Goal: Find specific page/section: Find specific page/section

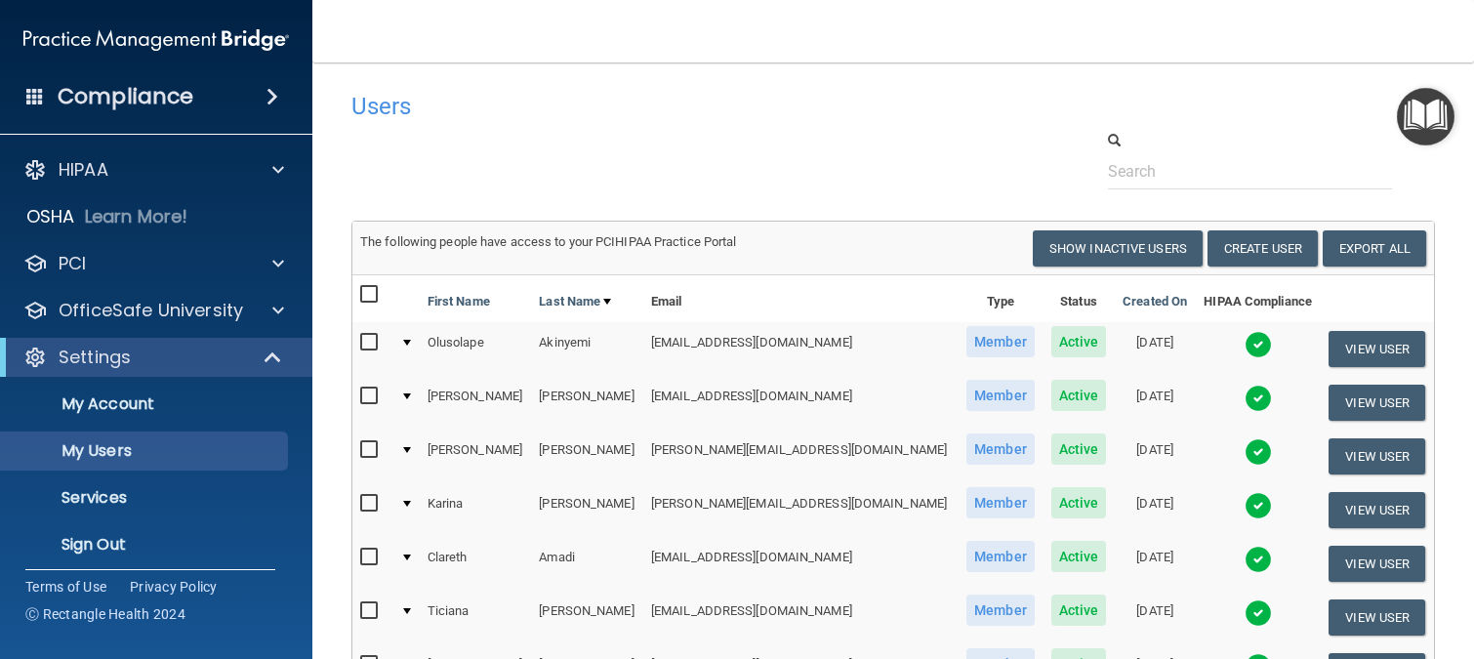
select select "20"
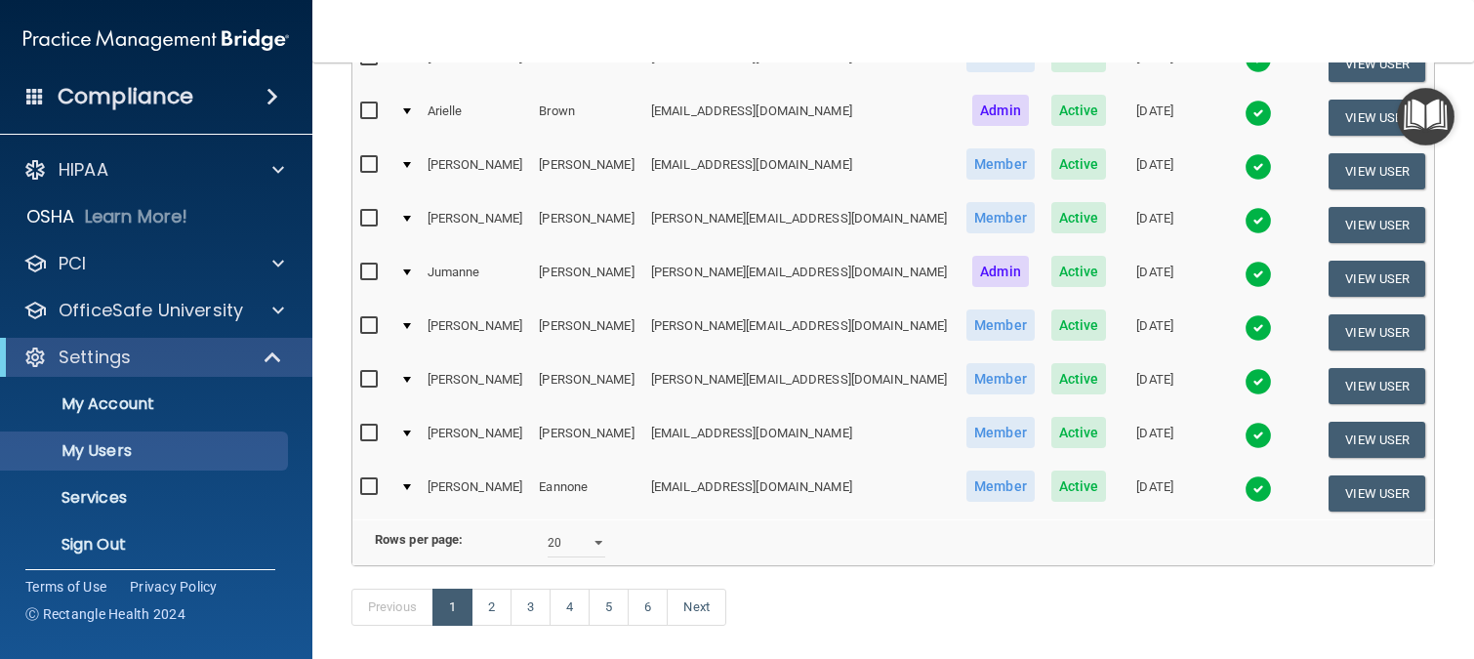
scroll to position [980, 0]
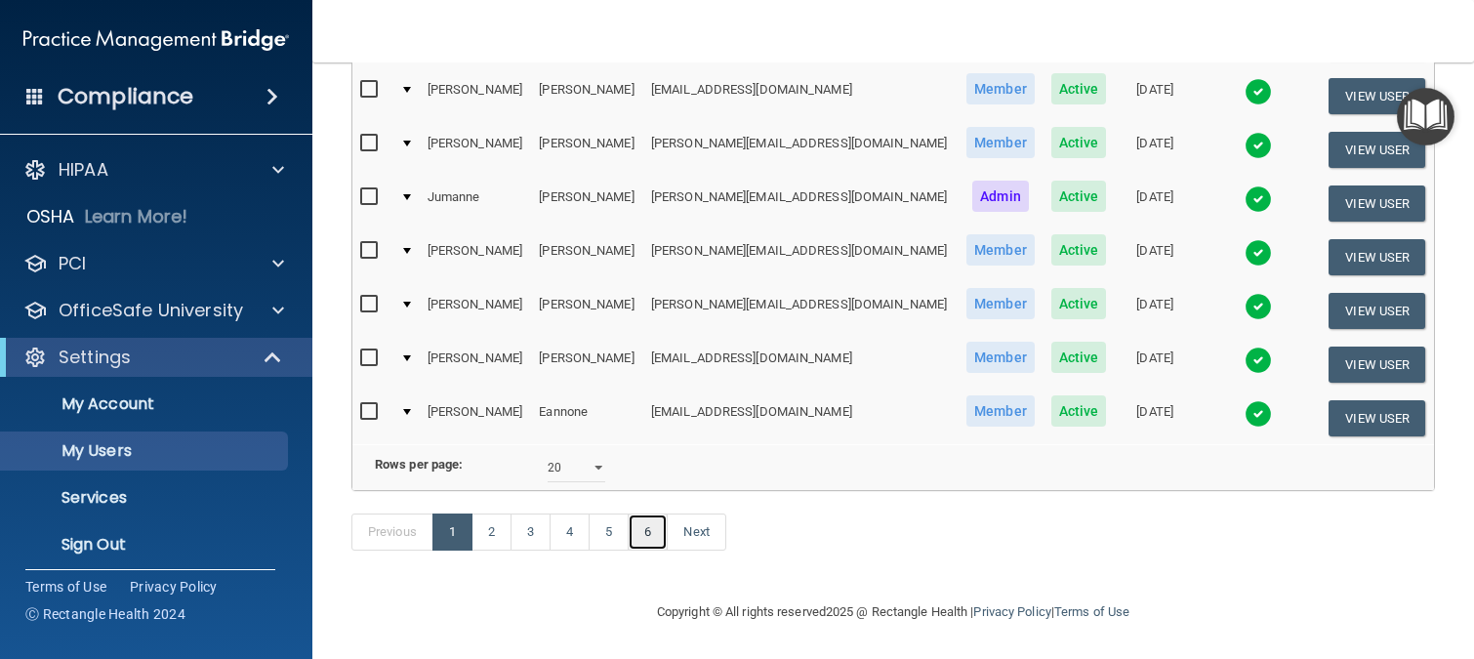
click at [649, 542] on link "6" at bounding box center [648, 531] width 40 height 37
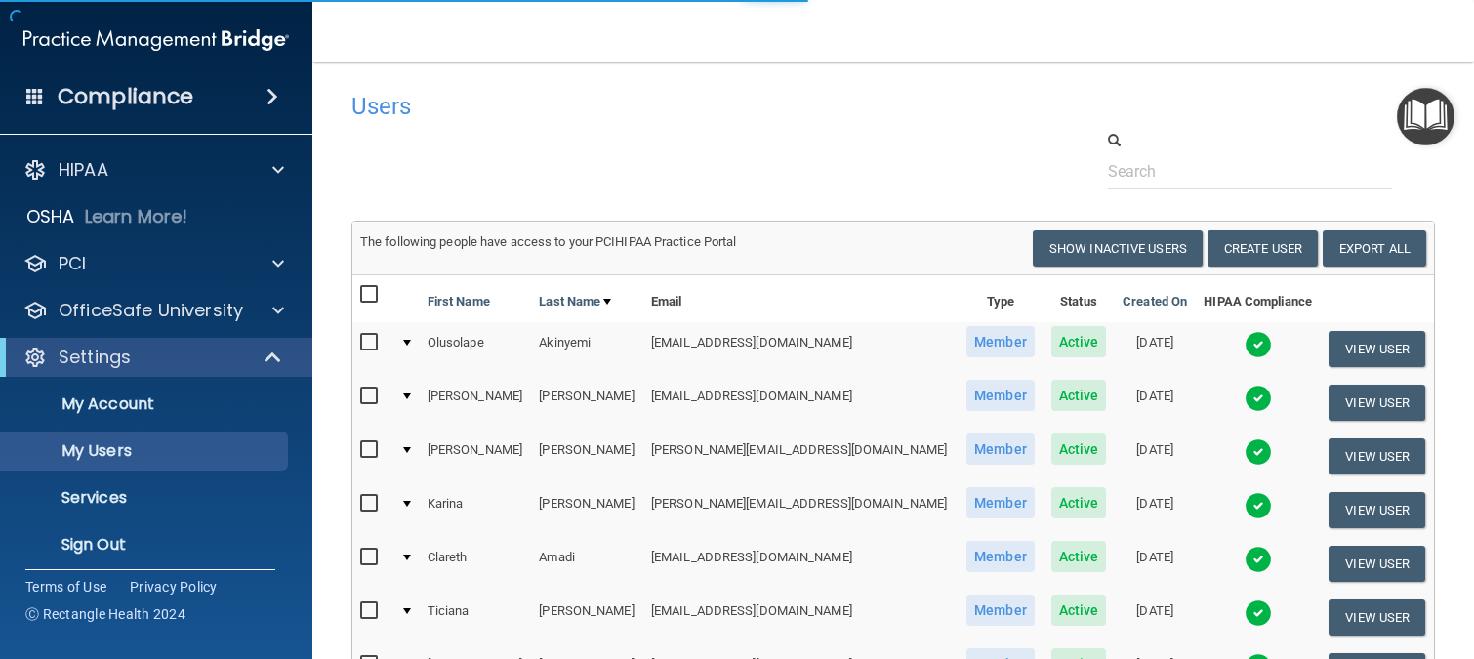
select select "20"
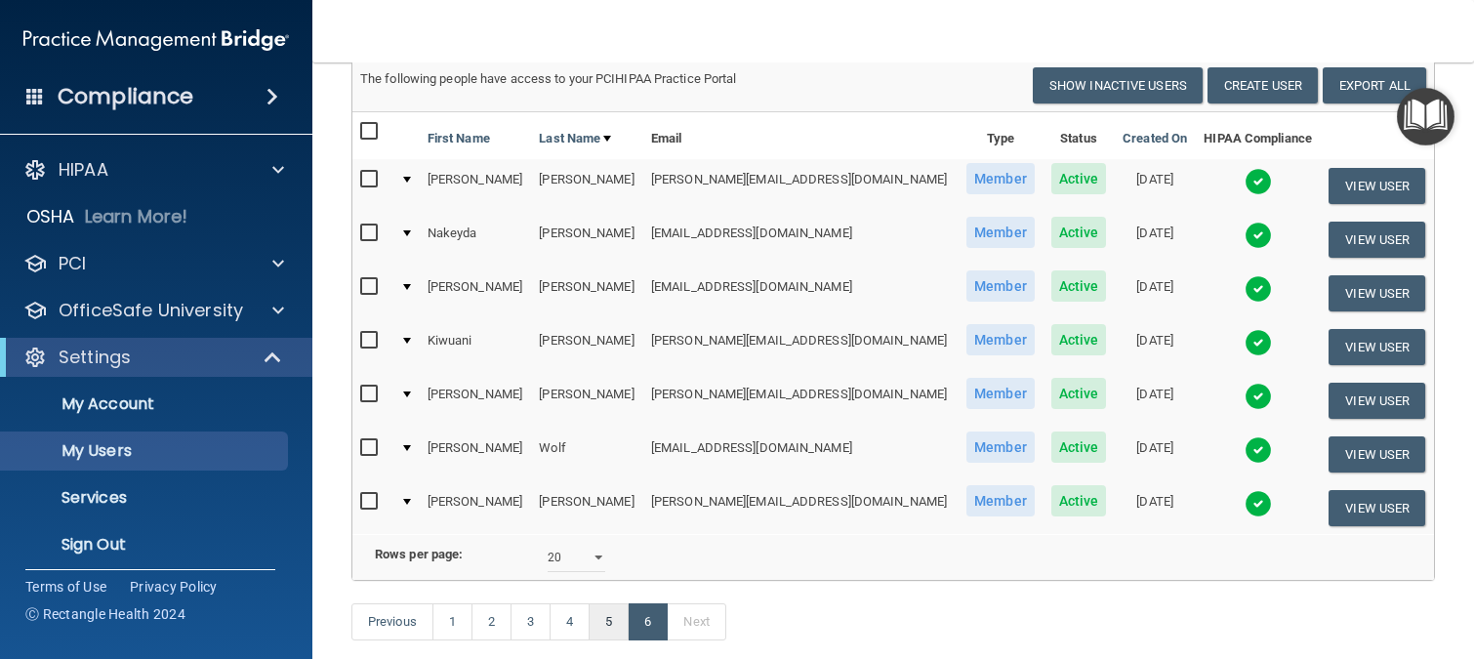
scroll to position [282, 0]
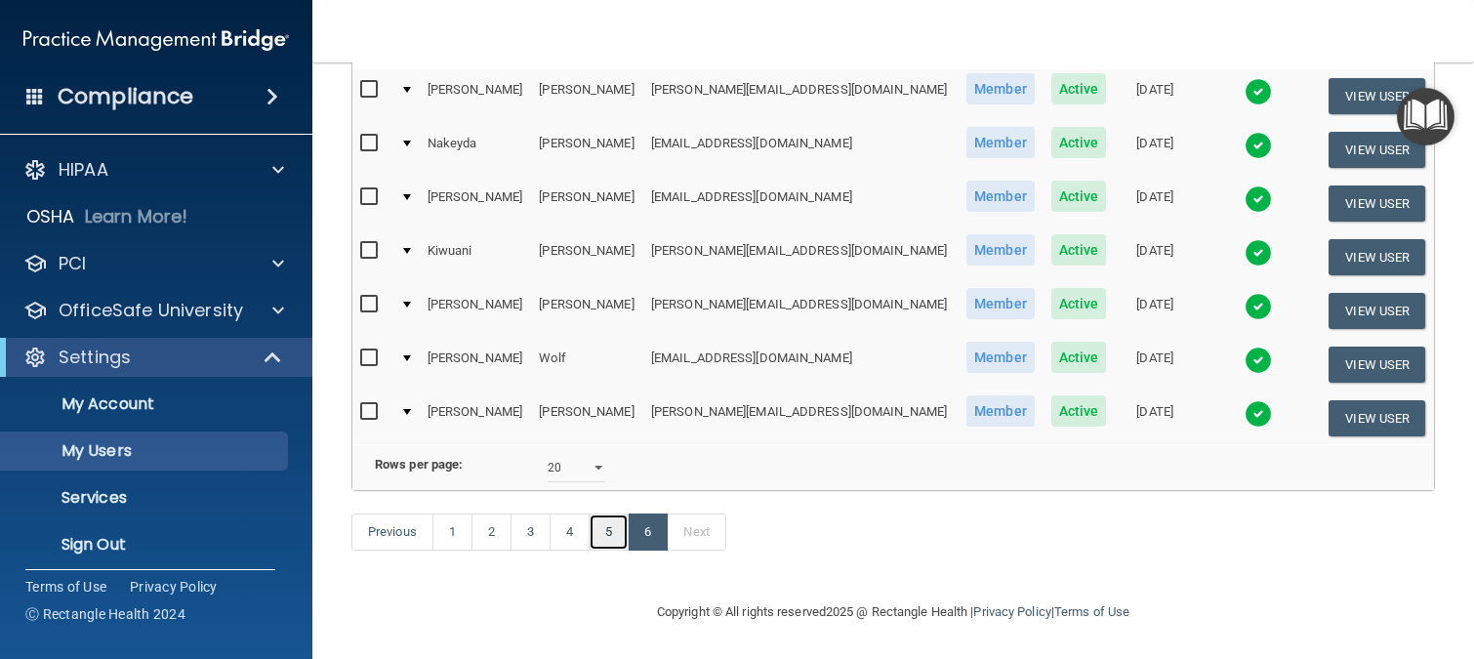
click at [612, 528] on link "5" at bounding box center [608, 531] width 40 height 37
select select "20"
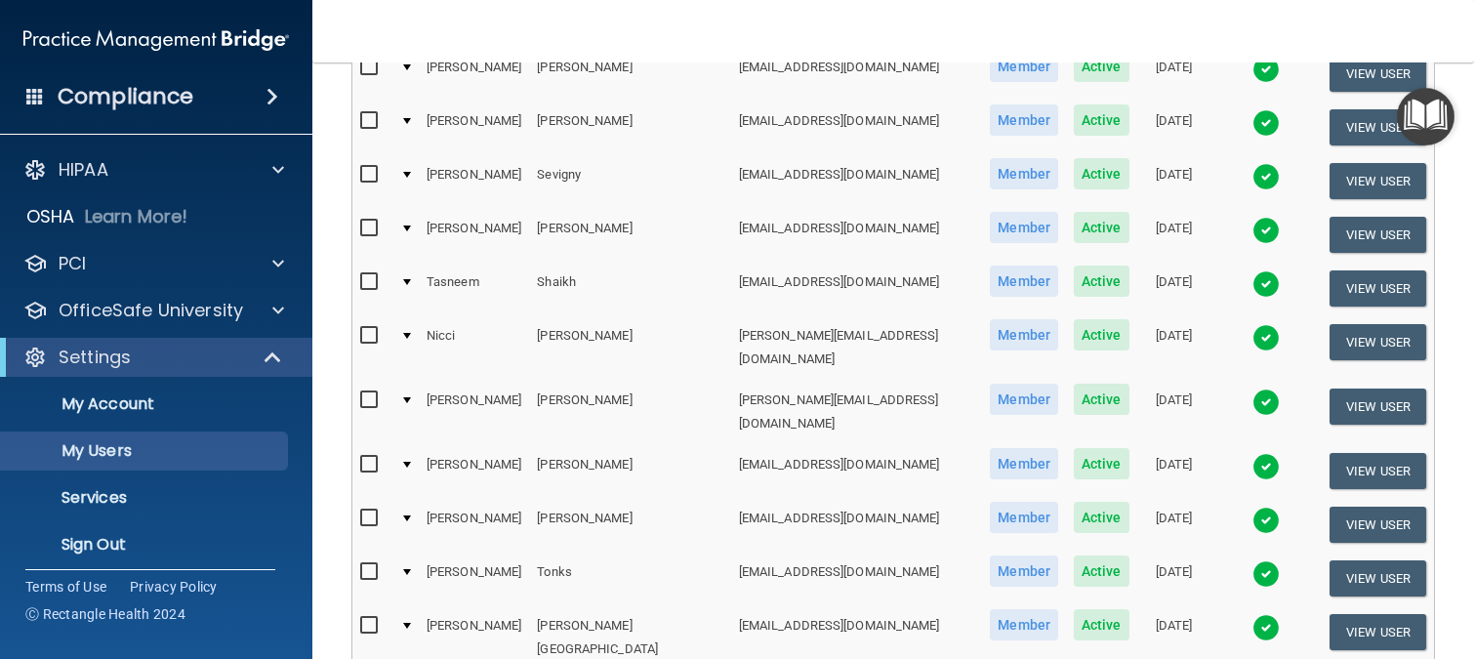
scroll to position [390, 0]
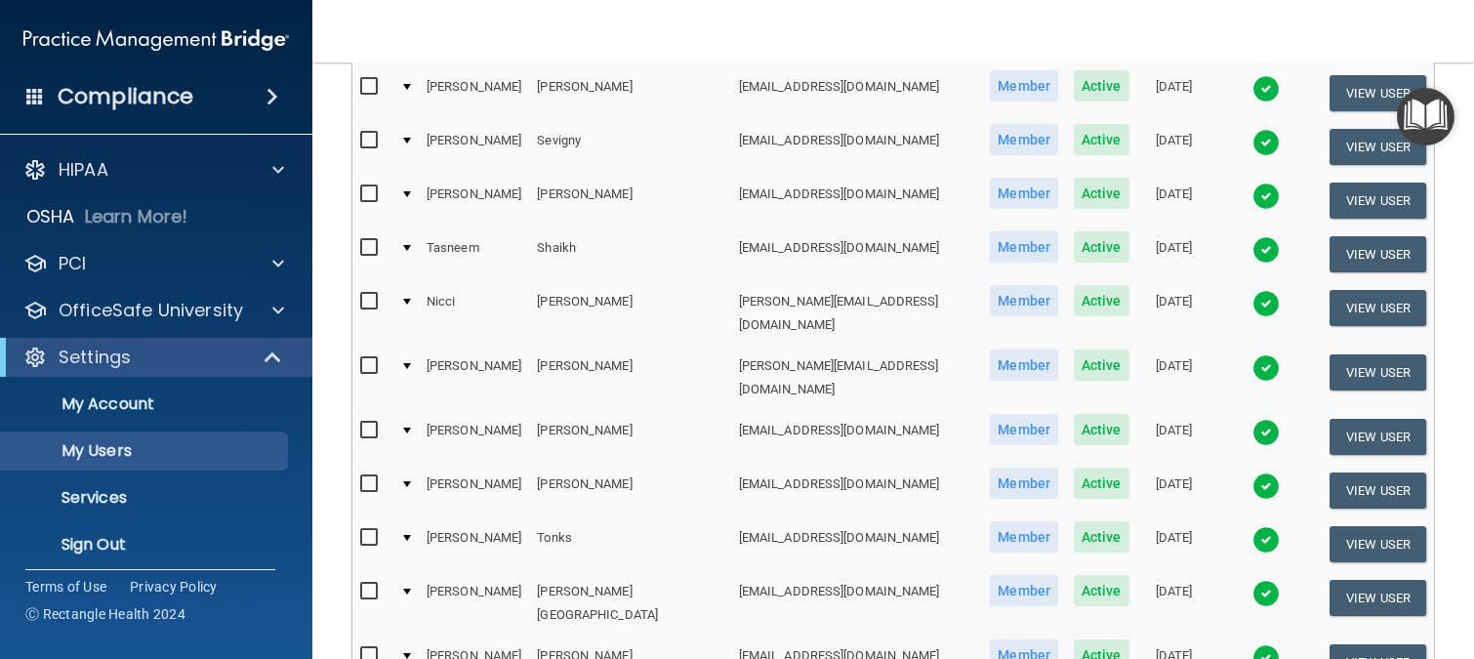
click at [404, 281] on td at bounding box center [405, 313] width 26 height 64
click at [411, 299] on div at bounding box center [407, 302] width 8 height 6
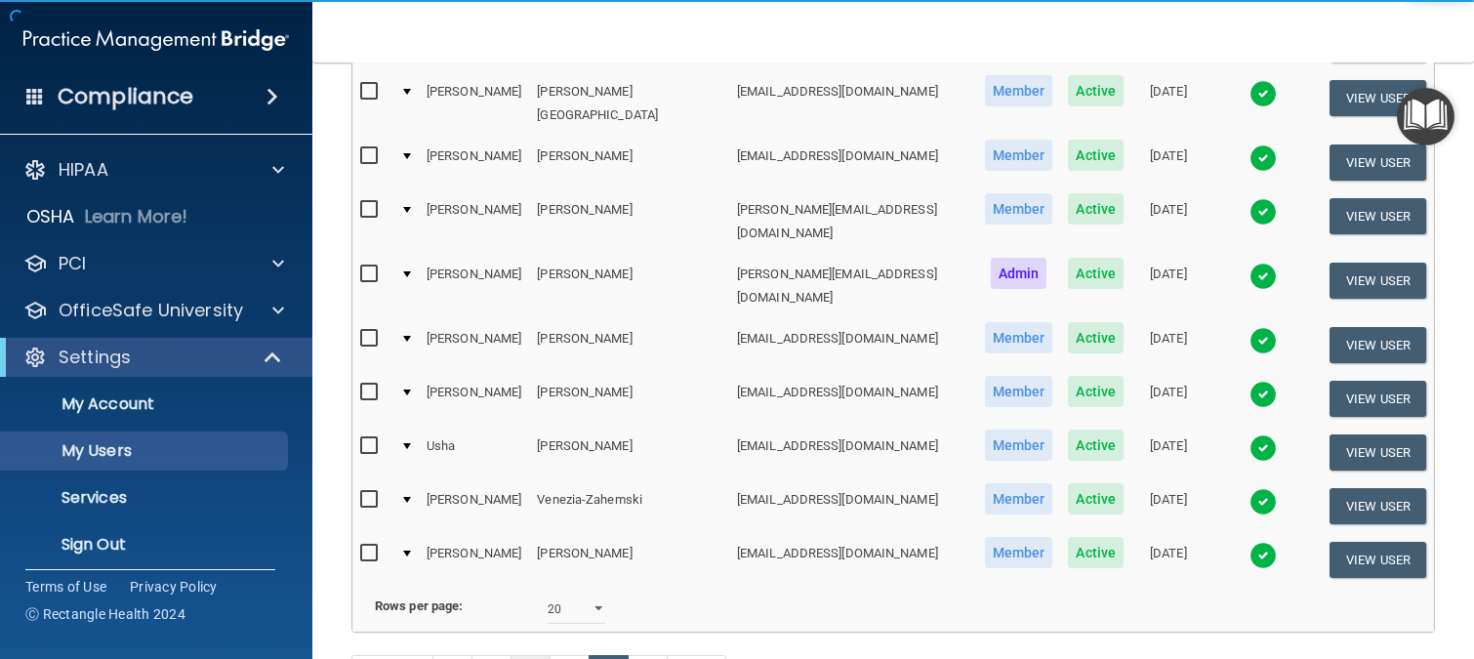
scroll to position [1220, 0]
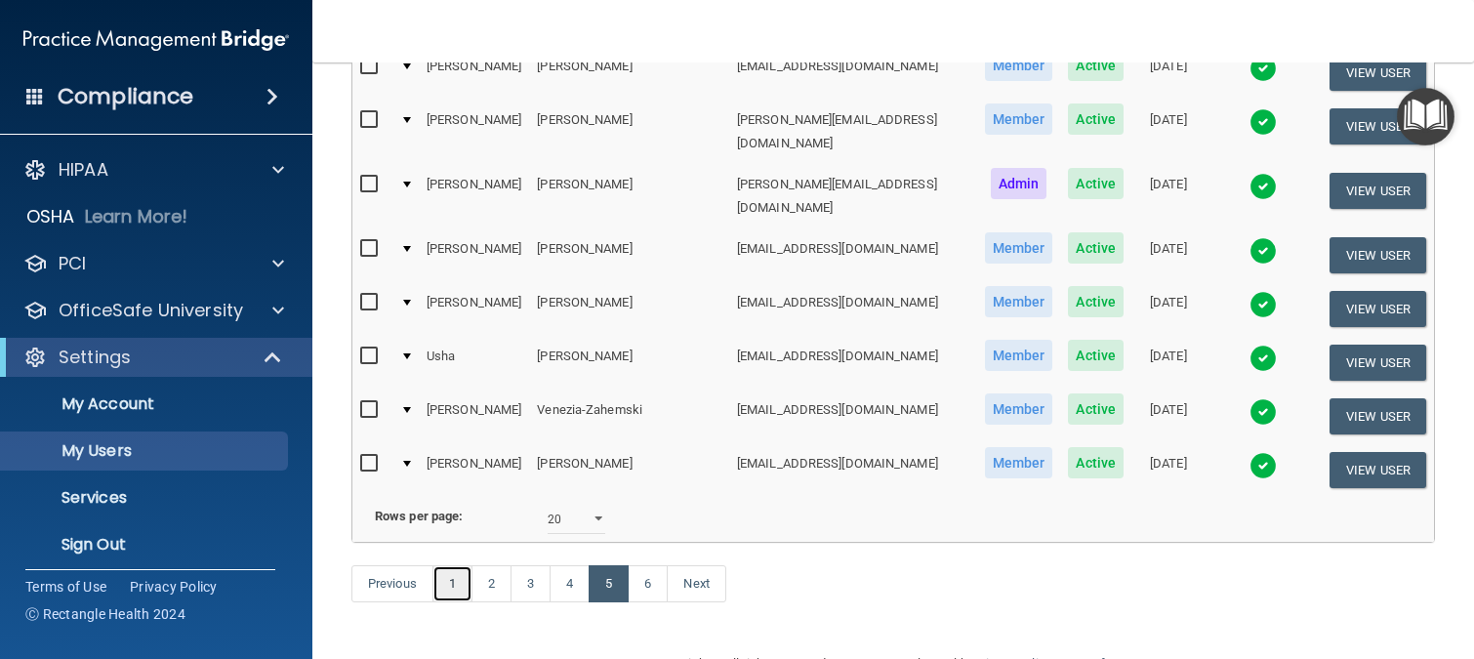
click at [445, 565] on link "1" at bounding box center [452, 583] width 40 height 37
select select "20"
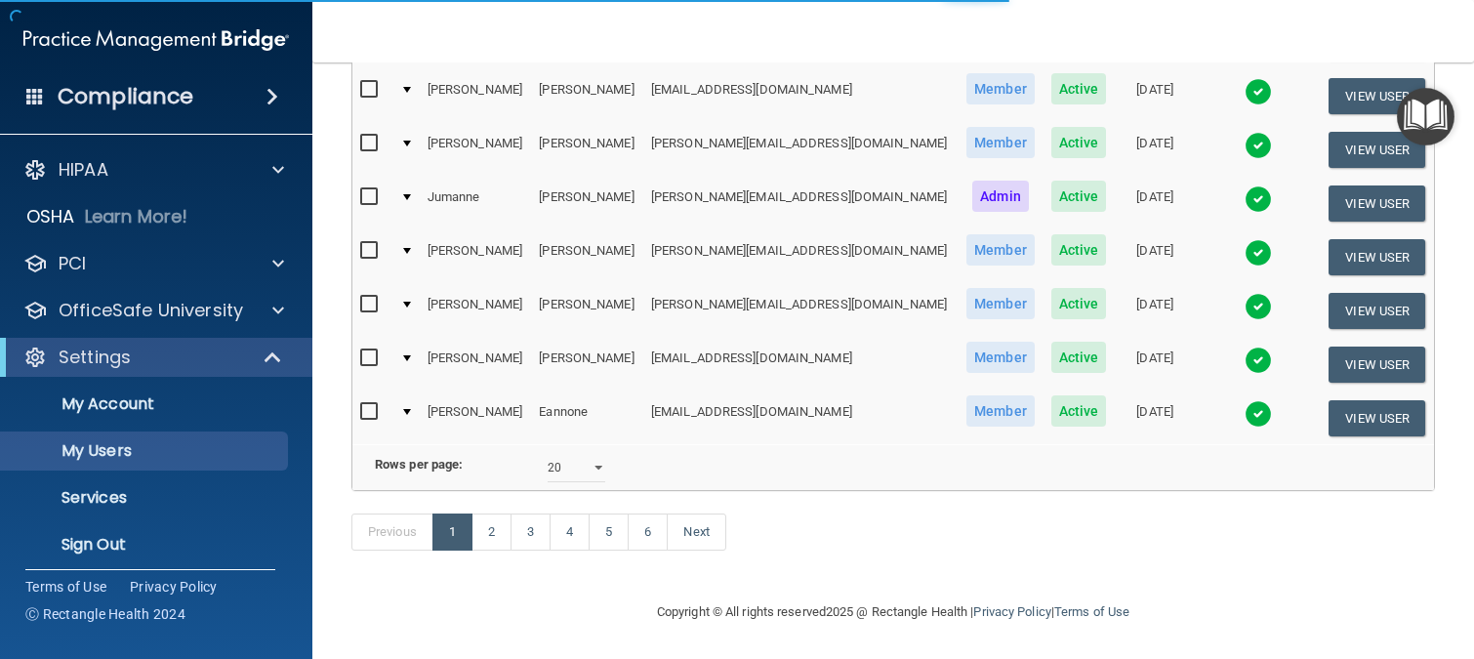
scroll to position [980, 0]
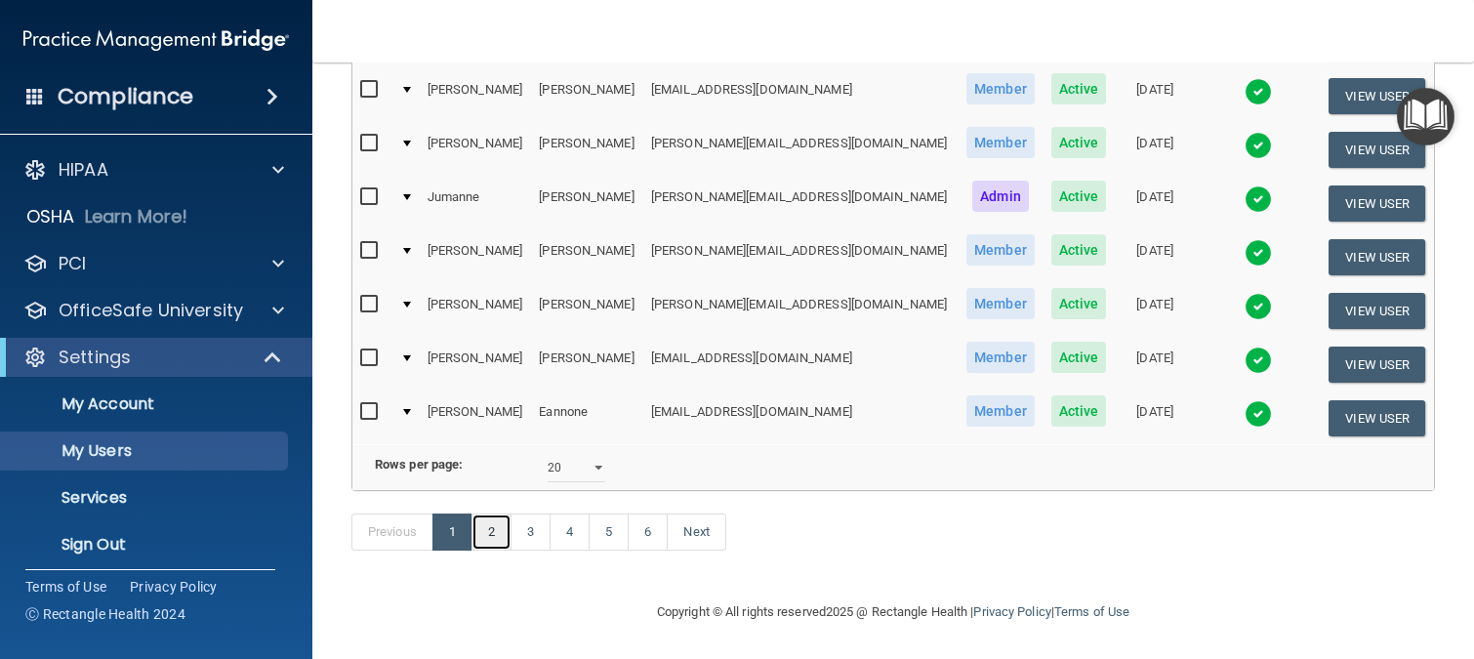
click at [501, 536] on link "2" at bounding box center [491, 531] width 40 height 37
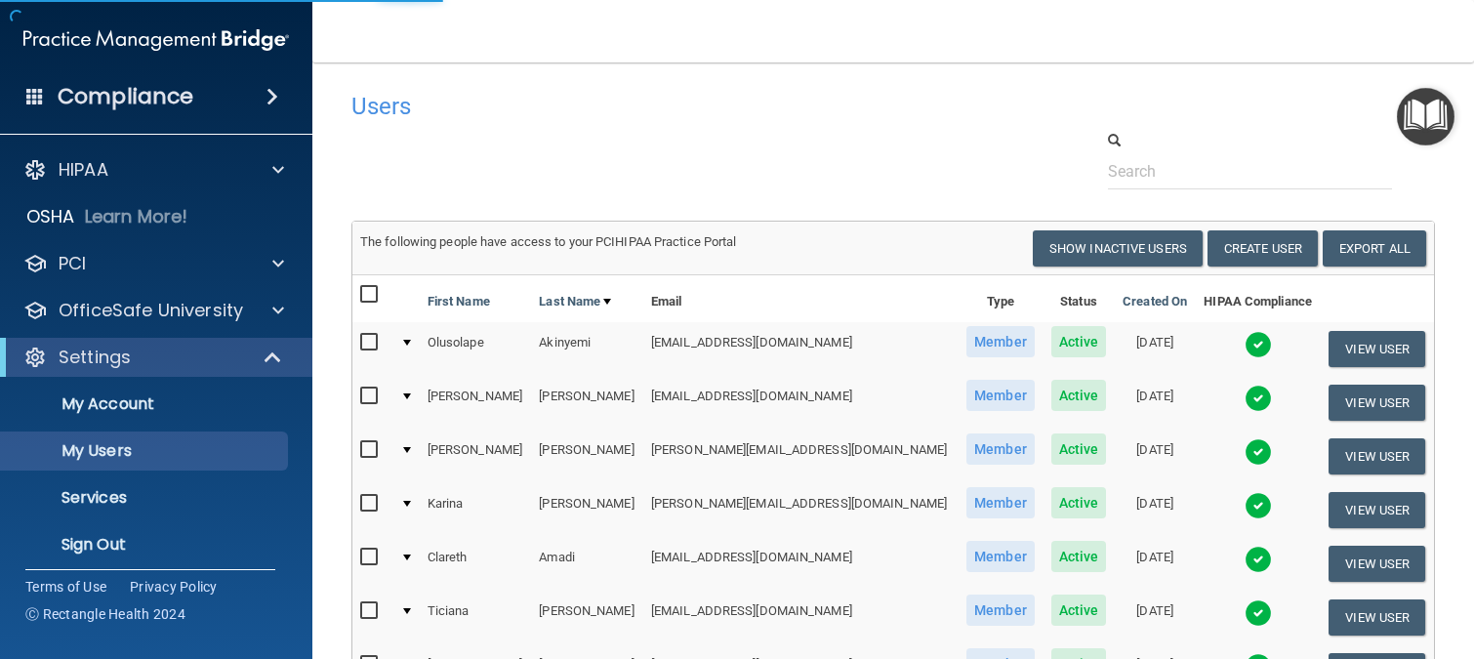
select select "20"
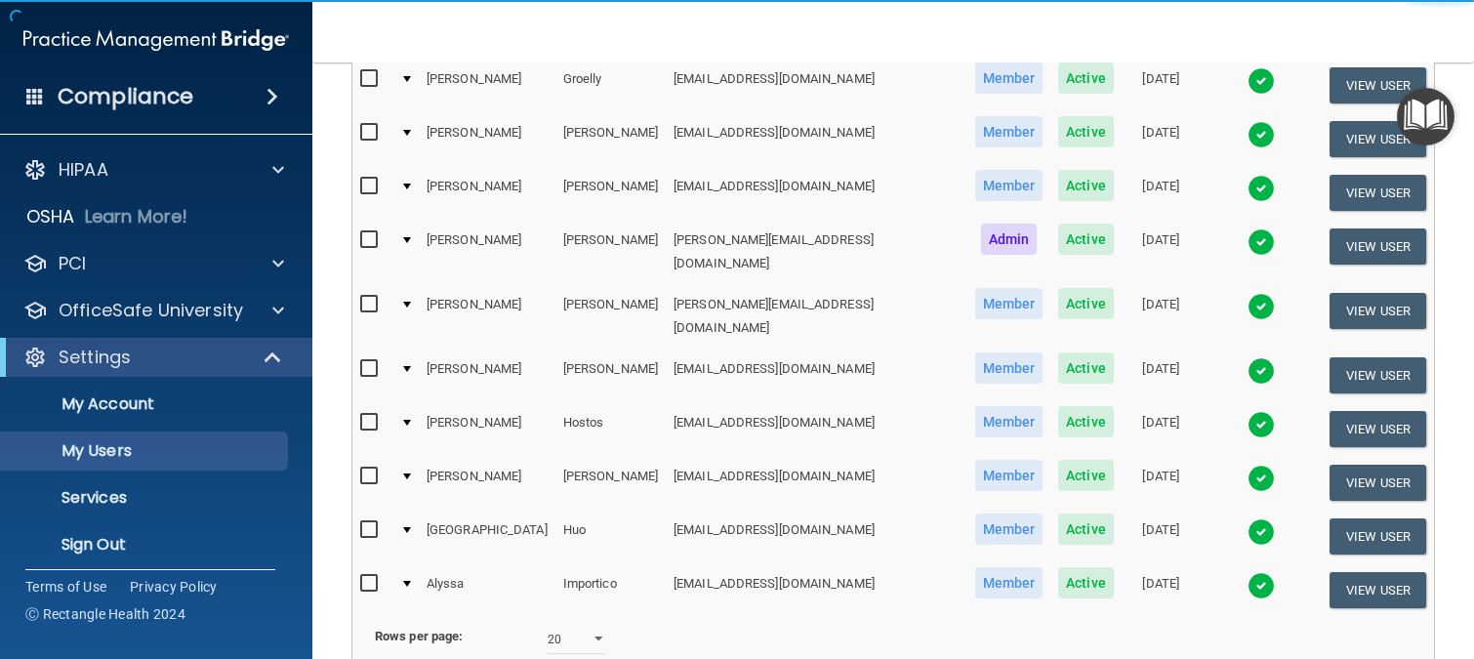
scroll to position [980, 0]
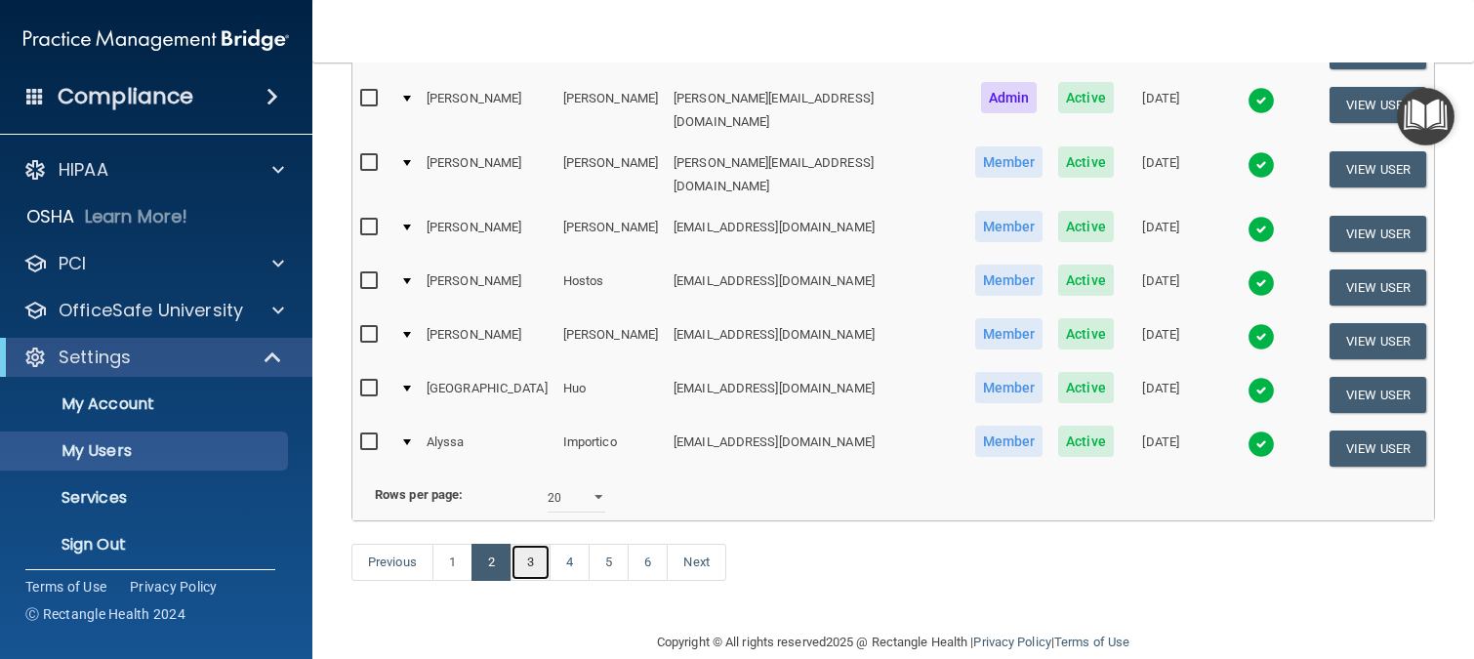
click at [540, 544] on link "3" at bounding box center [530, 562] width 40 height 37
select select "20"
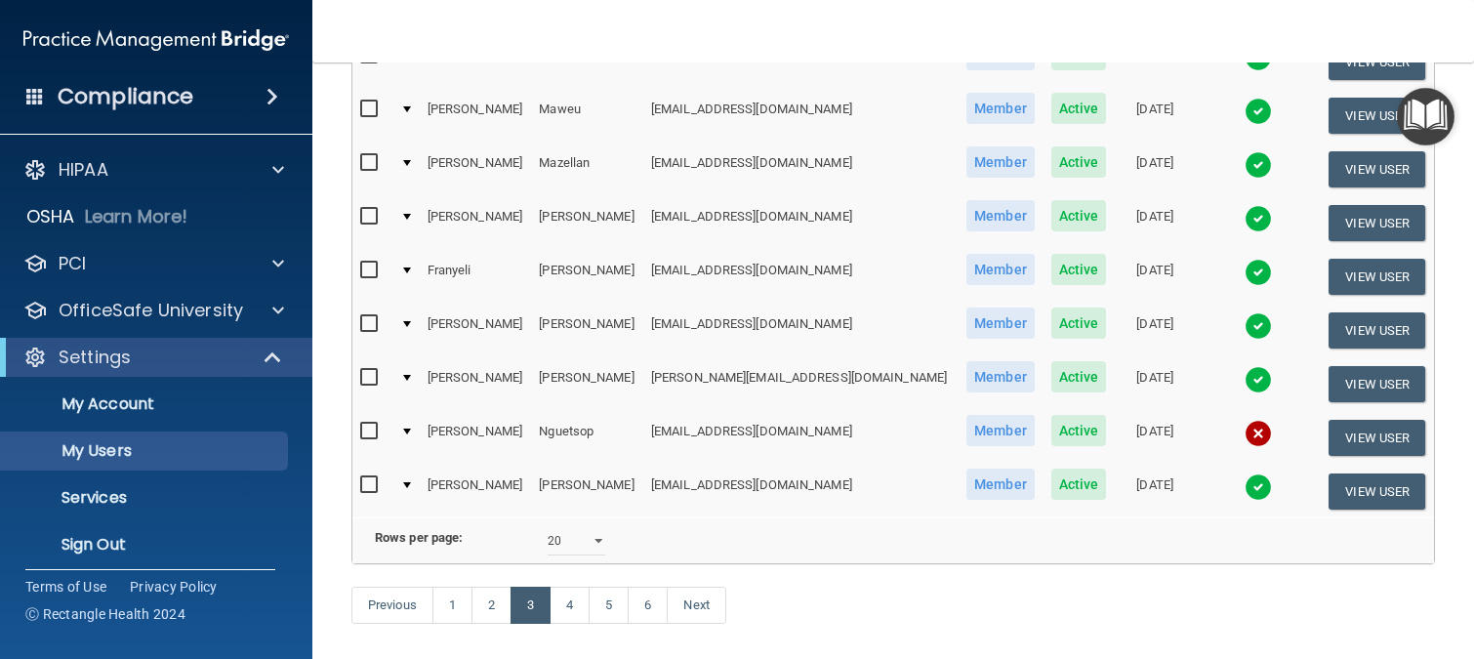
scroll to position [878, 0]
click at [409, 435] on td at bounding box center [405, 437] width 26 height 54
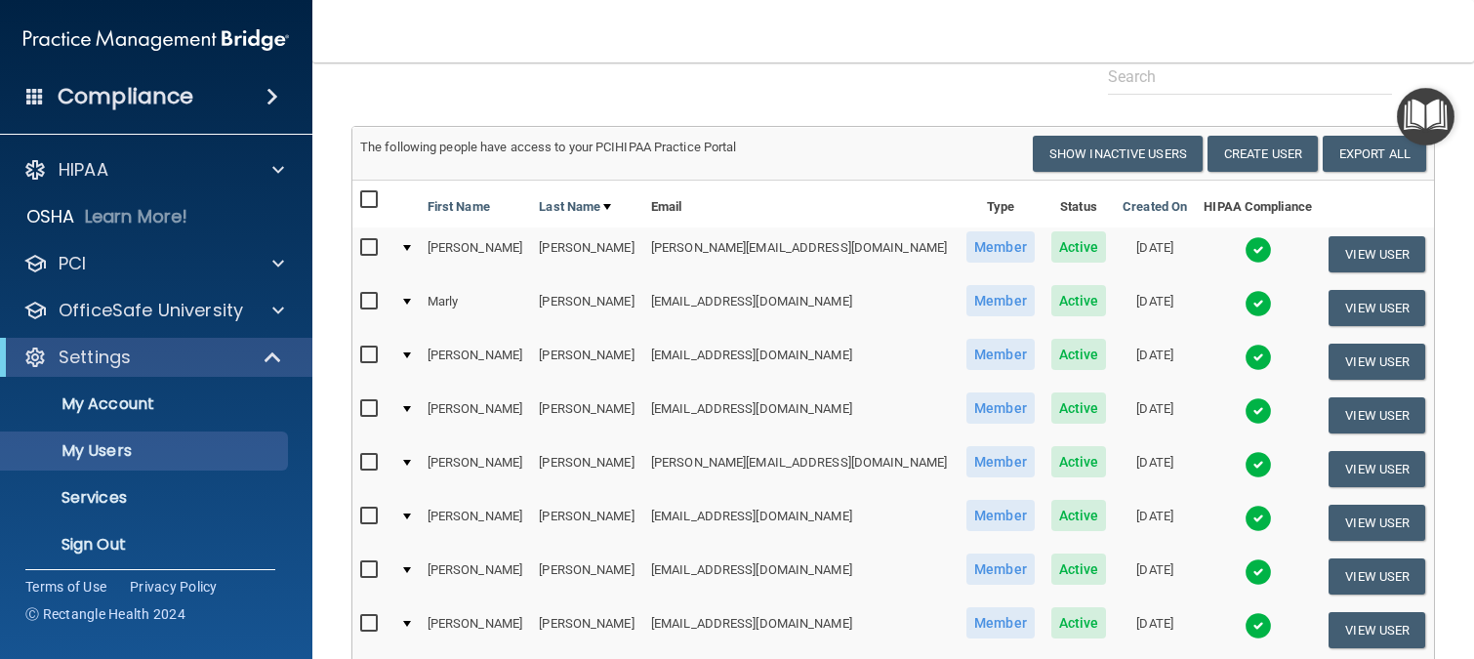
scroll to position [0, 0]
